Goal: Task Accomplishment & Management: Use online tool/utility

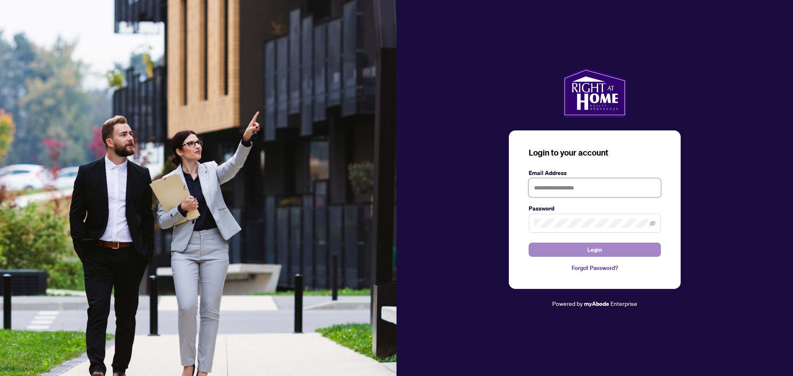
type input "**********"
click at [595, 246] on span "Login" at bounding box center [594, 249] width 15 height 13
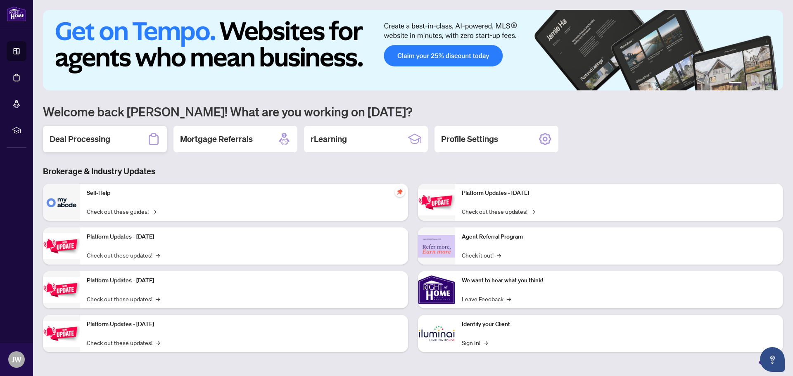
click at [114, 138] on div "Deal Processing" at bounding box center [105, 139] width 124 height 26
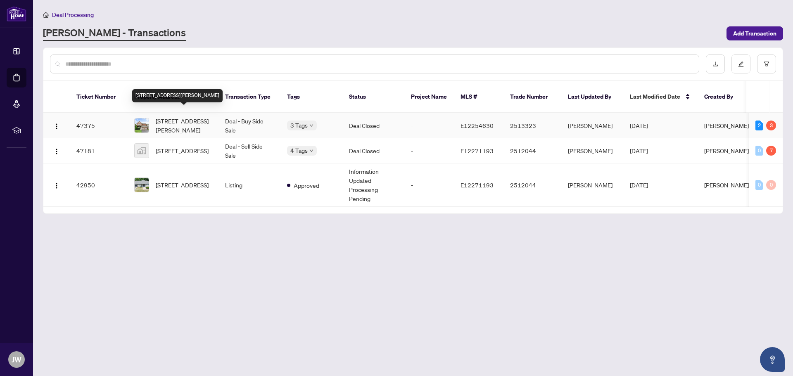
click at [180, 116] on span "[STREET_ADDRESS][PERSON_NAME]" at bounding box center [184, 125] width 56 height 18
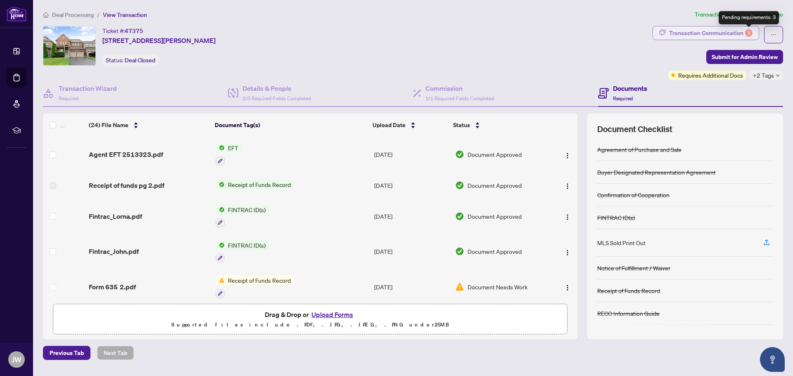
click at [748, 35] on div "3" at bounding box center [748, 32] width 7 height 7
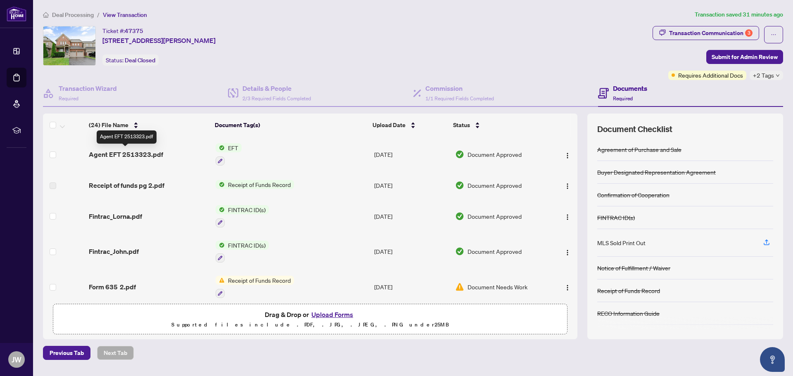
click at [129, 153] on span "Agent EFT 2513323.pdf" at bounding box center [126, 154] width 74 height 10
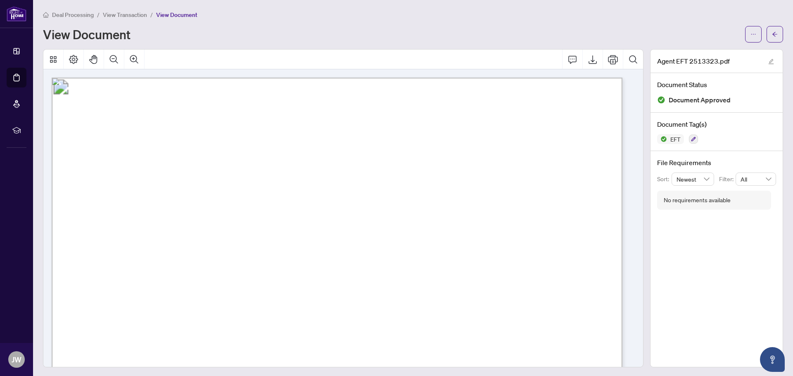
drag, startPoint x: 430, startPoint y: 159, endPoint x: 370, endPoint y: 163, distance: 60.8
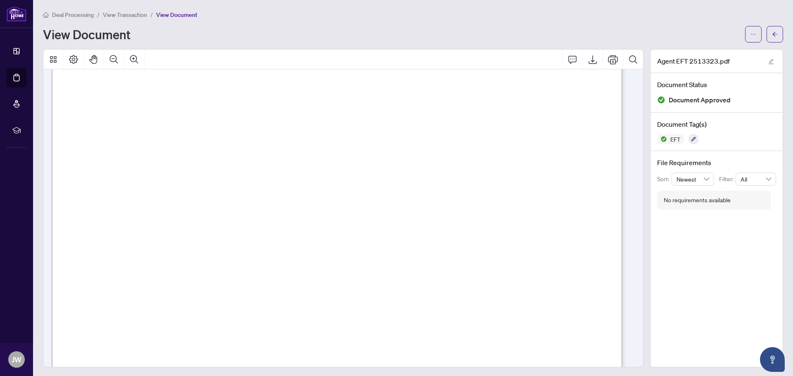
scroll to position [457, 0]
